Goal: Transaction & Acquisition: Subscribe to service/newsletter

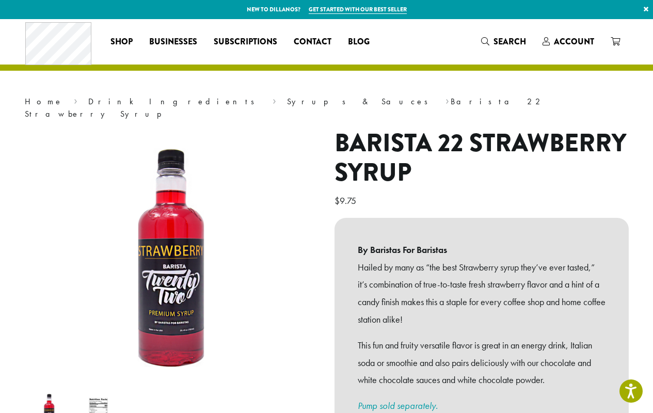
click at [645, 9] on link "×" at bounding box center [646, 9] width 14 height 19
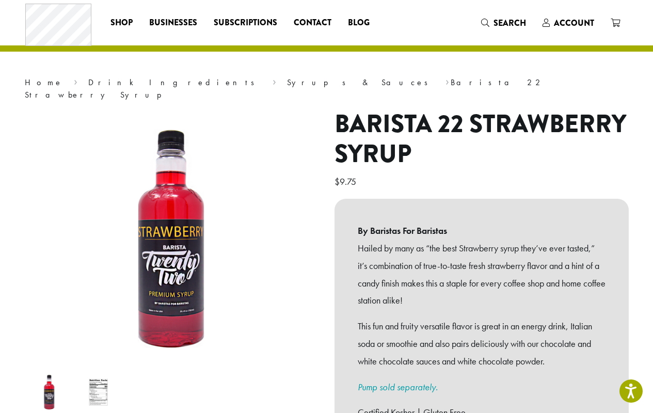
scroll to position [155, 0]
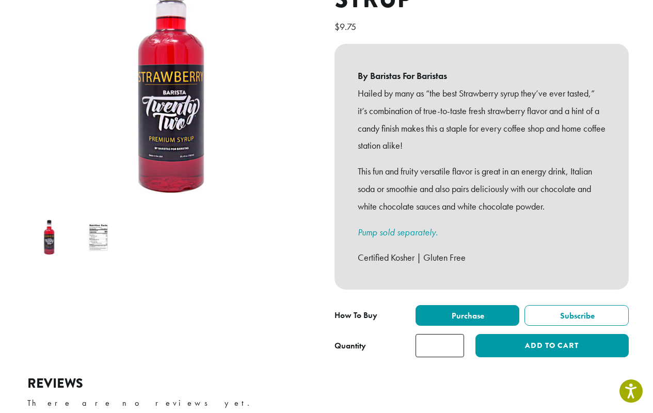
click at [439, 351] on input "*" at bounding box center [440, 345] width 49 height 23
type input "*"
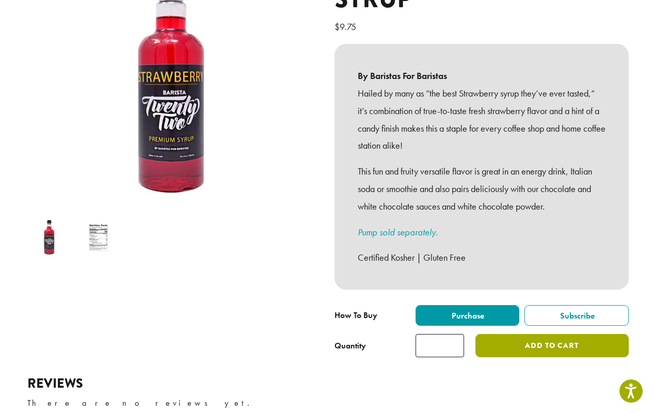
click at [552, 351] on button "Add to cart" at bounding box center [551, 345] width 153 height 23
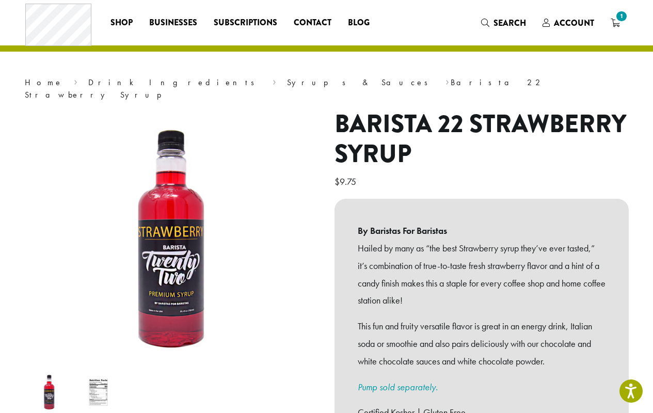
click at [121, 22] on span "Shop" at bounding box center [121, 23] width 22 height 13
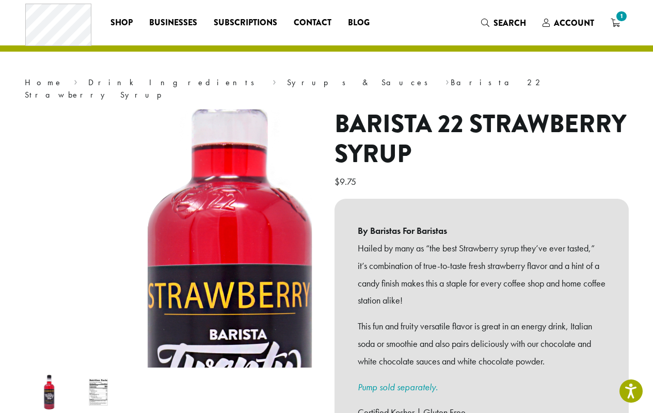
scroll to position [155, 0]
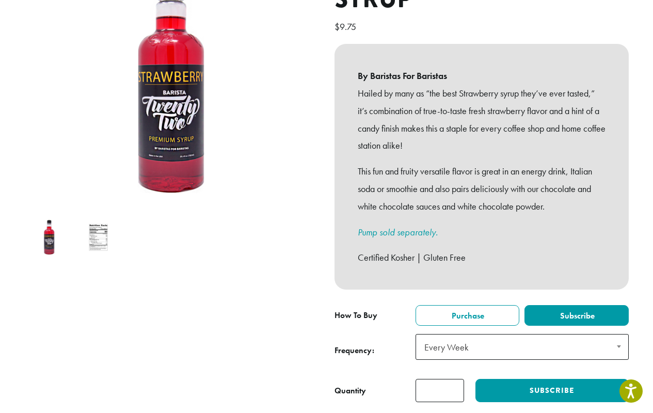
click at [439, 379] on input "*" at bounding box center [440, 390] width 49 height 23
type input "*"
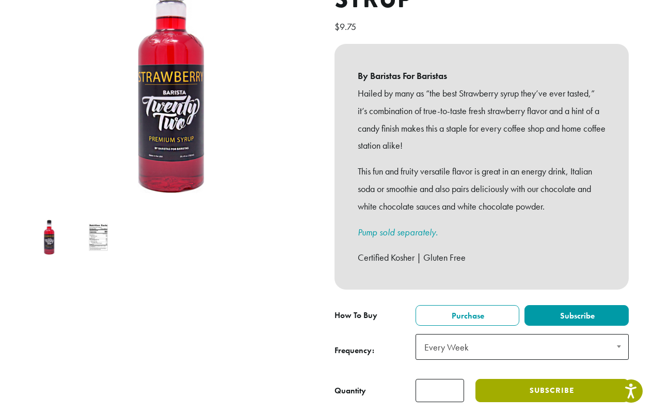
click at [552, 379] on button "Subscribe" at bounding box center [551, 390] width 153 height 23
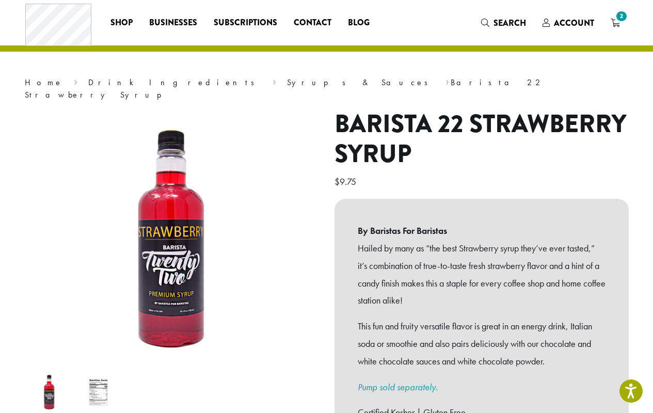
scroll to position [155, 0]
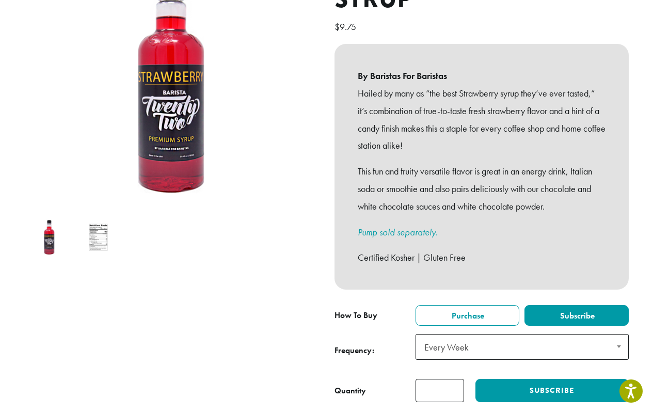
click at [576, 310] on span "Subscribe" at bounding box center [577, 315] width 36 height 11
click at [439, 379] on input "*" at bounding box center [440, 390] width 49 height 23
type input "*"
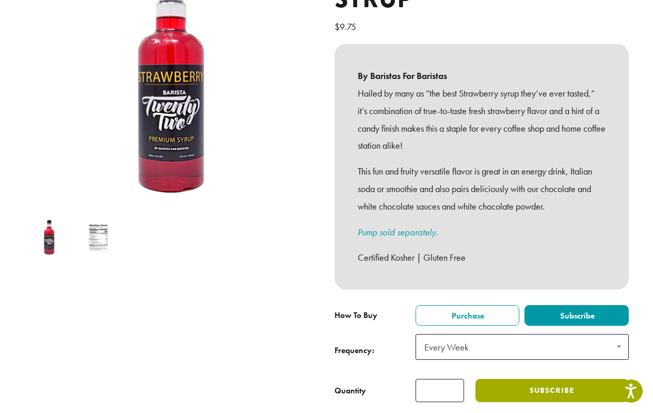
click at [552, 379] on button "Subscribe" at bounding box center [551, 390] width 153 height 23
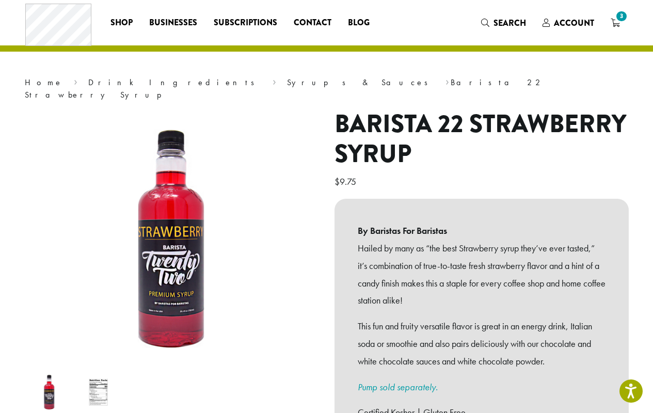
scroll to position [155, 0]
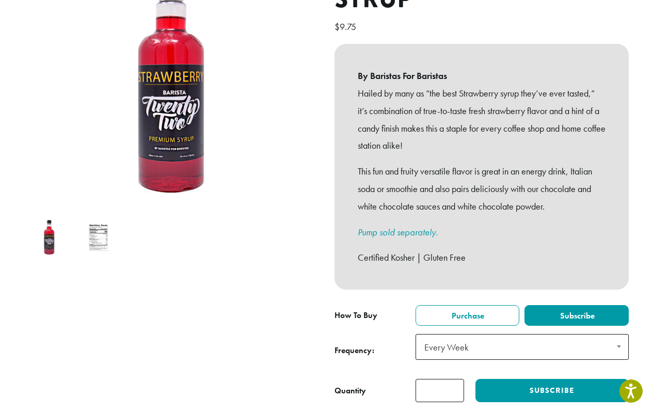
click at [576, 310] on span "Subscribe" at bounding box center [577, 315] width 36 height 11
click at [439, 379] on input "*" at bounding box center [440, 390] width 49 height 23
type input "*"
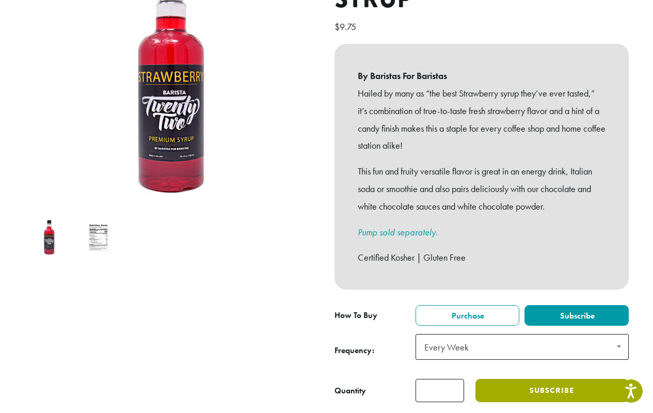
click at [552, 379] on button "Subscribe" at bounding box center [551, 390] width 153 height 23
